Goal: Information Seeking & Learning: Understand process/instructions

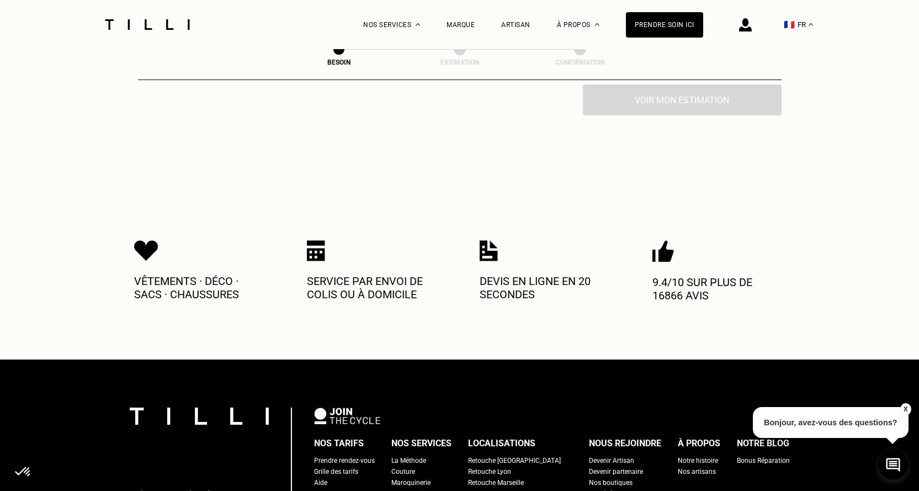
scroll to position [497, 0]
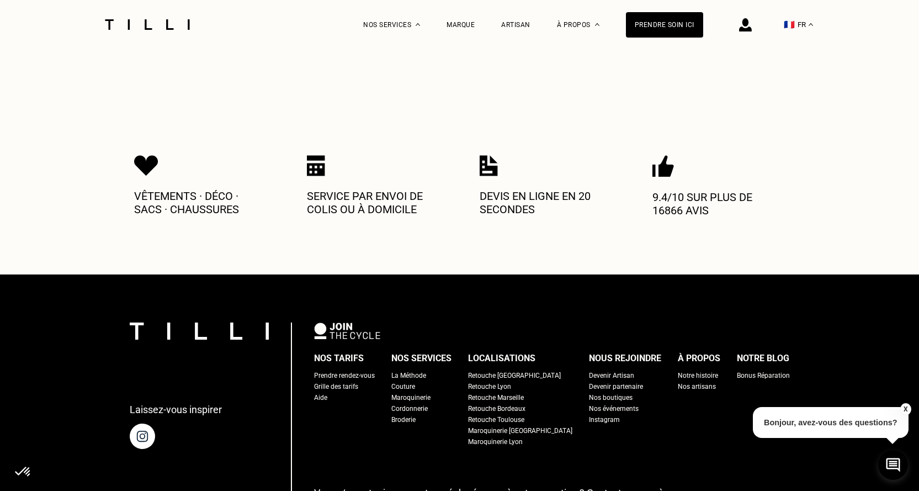
click at [404, 189] on p "Service par envoi de colis ou à domicile" at bounding box center [373, 202] width 132 height 26
click at [319, 155] on img at bounding box center [316, 165] width 18 height 21
click at [425, 370] on div "La Méthode" at bounding box center [408, 375] width 35 height 11
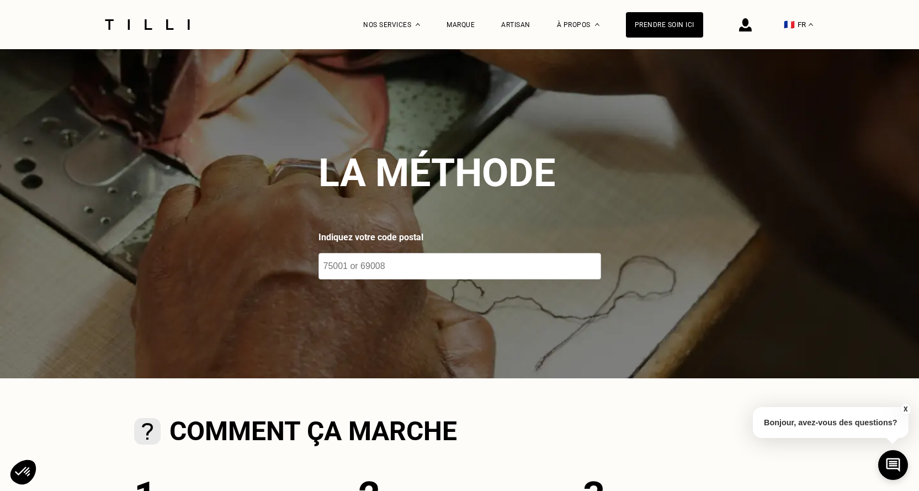
click at [393, 265] on input "number" at bounding box center [460, 266] width 283 height 26
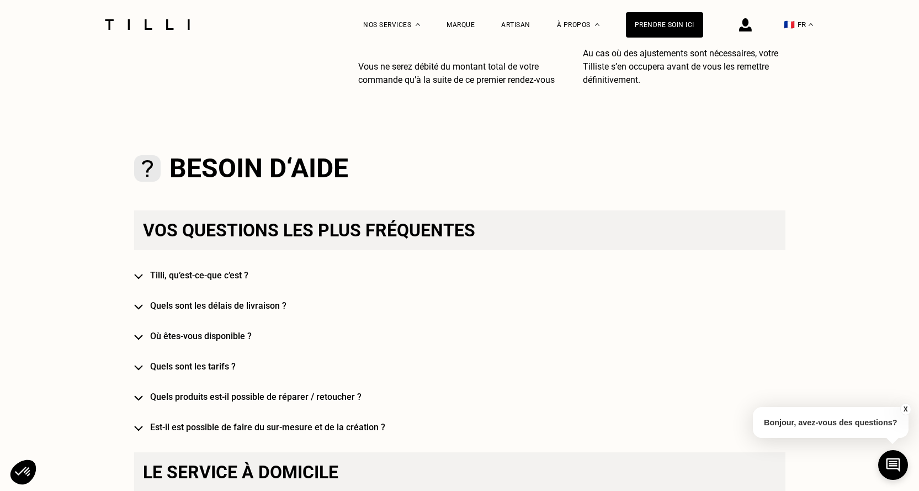
scroll to position [720, 0]
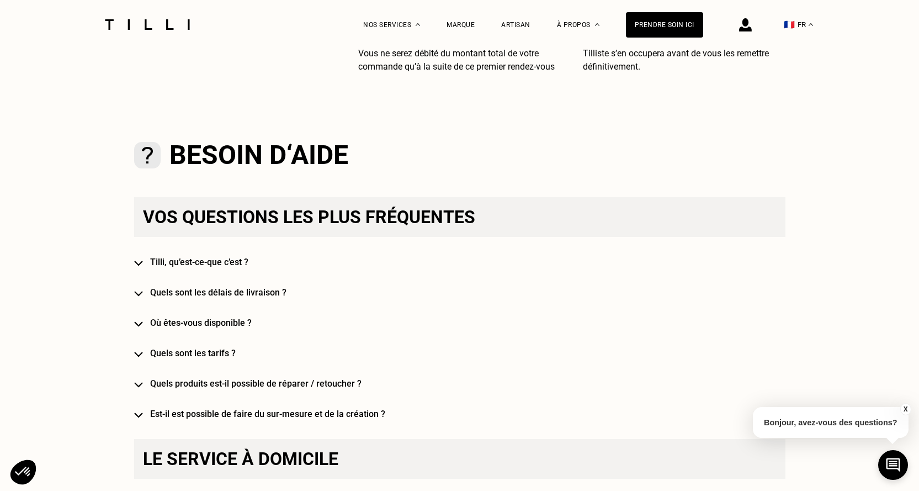
type input "13400"
click at [547, 258] on div "Vos questions les plus fréquentes [PERSON_NAME], qu’est-ce-que c’est ? Quels so…" at bounding box center [459, 308] width 651 height 222
click at [232, 262] on h4 "Tilli, qu’est-ce-que c’est ?" at bounding box center [475, 262] width 651 height 10
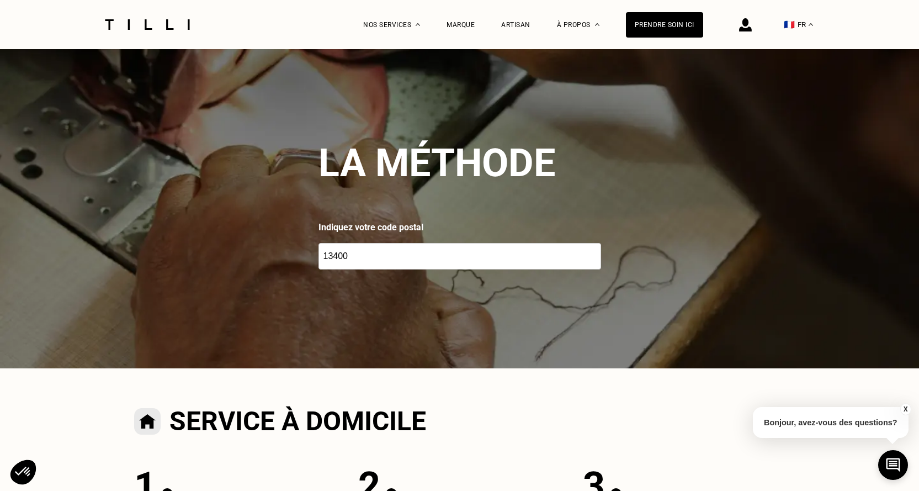
scroll to position [0, 0]
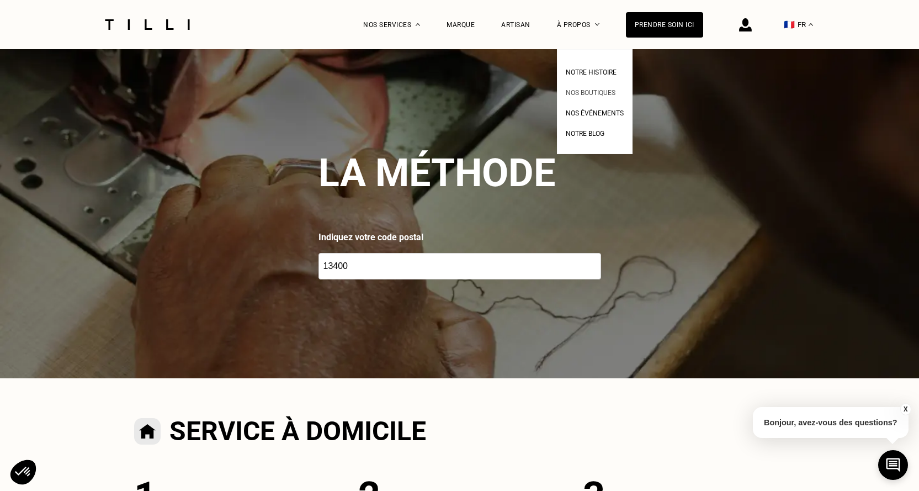
click at [601, 92] on span "Nos boutiques" at bounding box center [591, 93] width 50 height 8
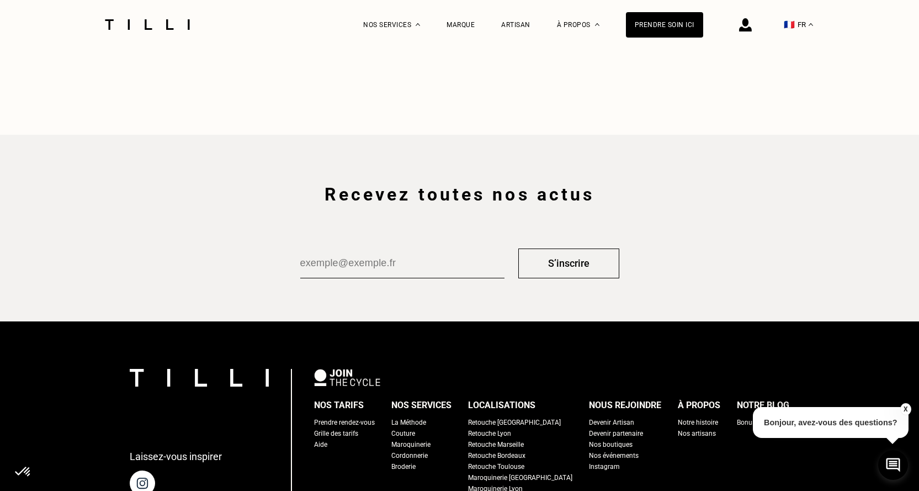
scroll to position [1877, 0]
